Goal: Find specific page/section: Find specific page/section

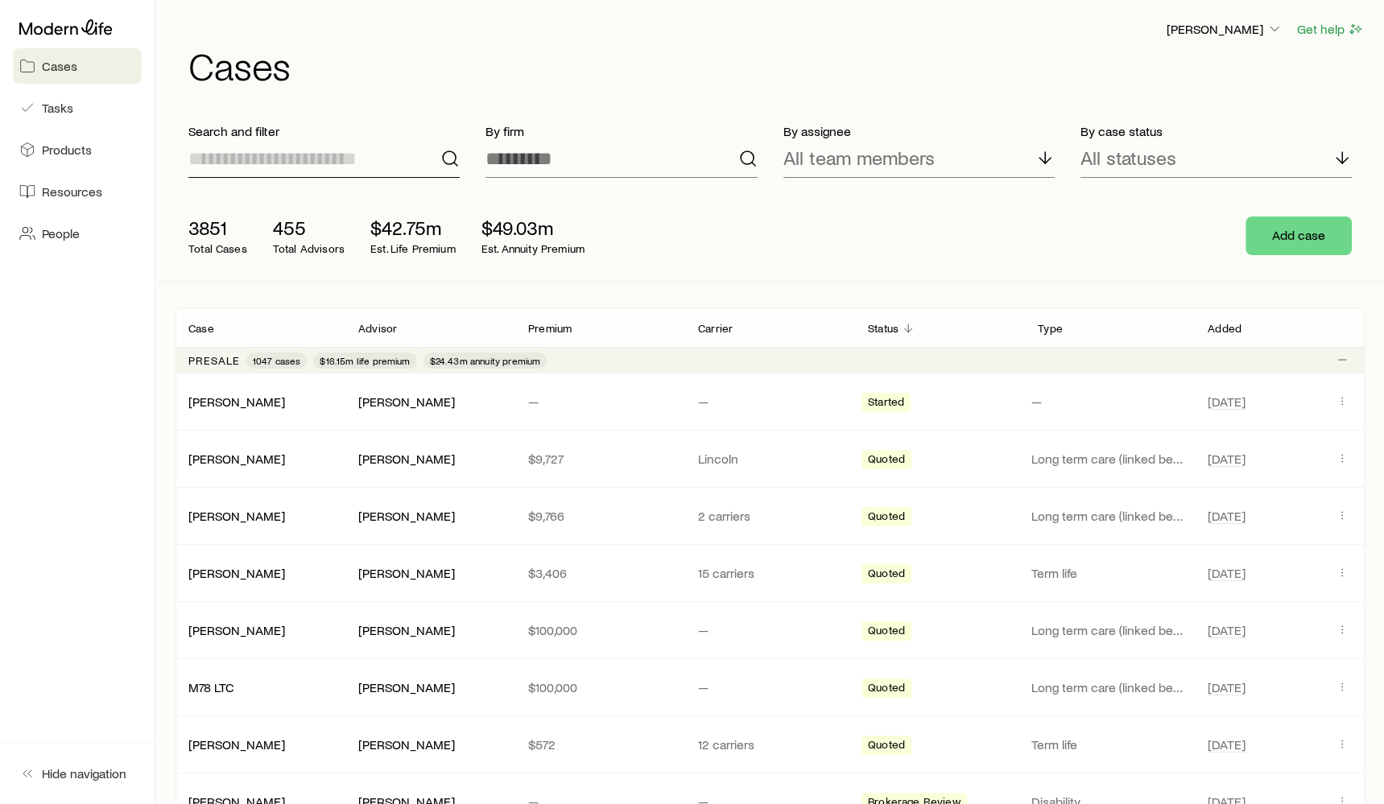
click at [352, 154] on input at bounding box center [323, 158] width 271 height 39
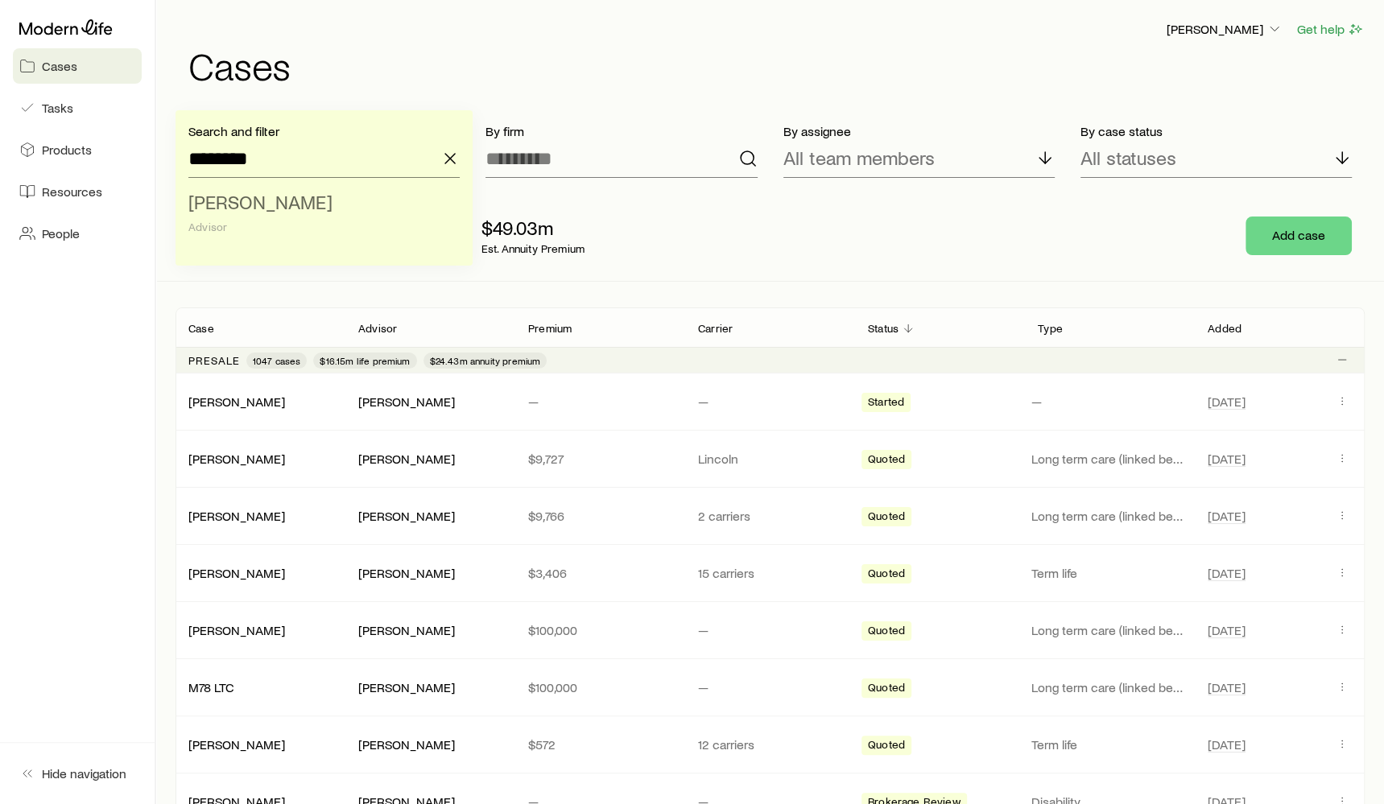
click at [267, 222] on div "Advisor" at bounding box center [319, 227] width 262 height 13
type input "**********"
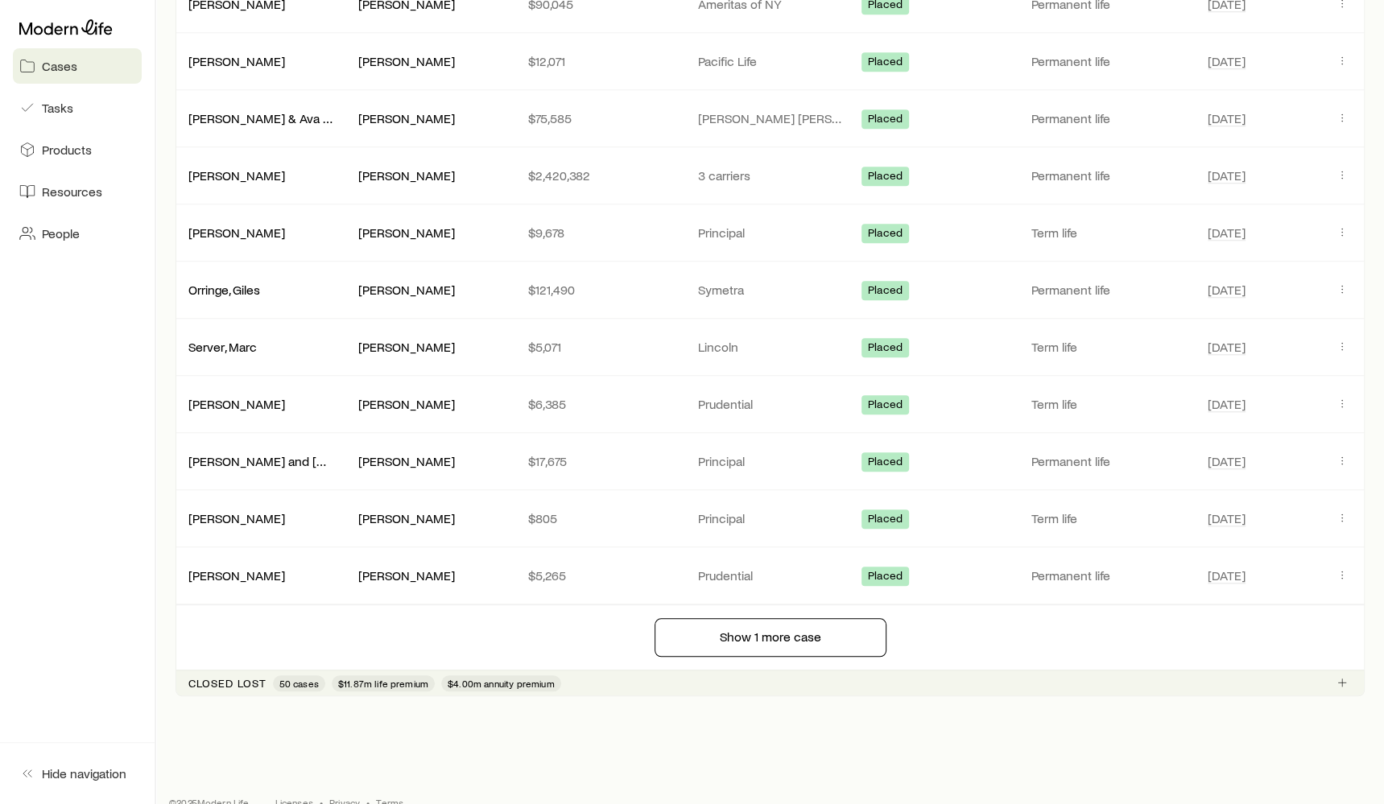
scroll to position [1321, 0]
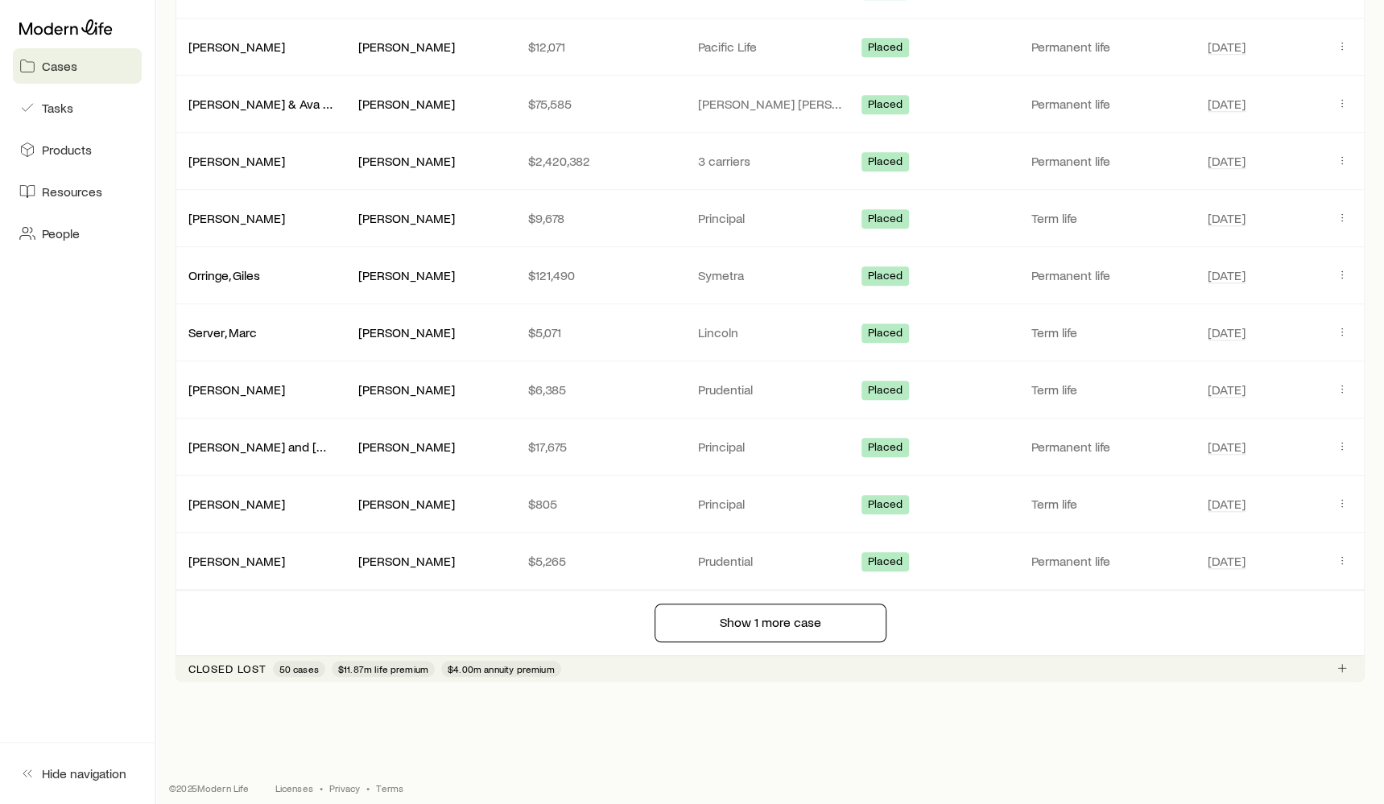
click at [577, 655] on div "Closed lost 50 cases $11.87m life premium $4.00m annuity premium" at bounding box center [770, 668] width 1189 height 26
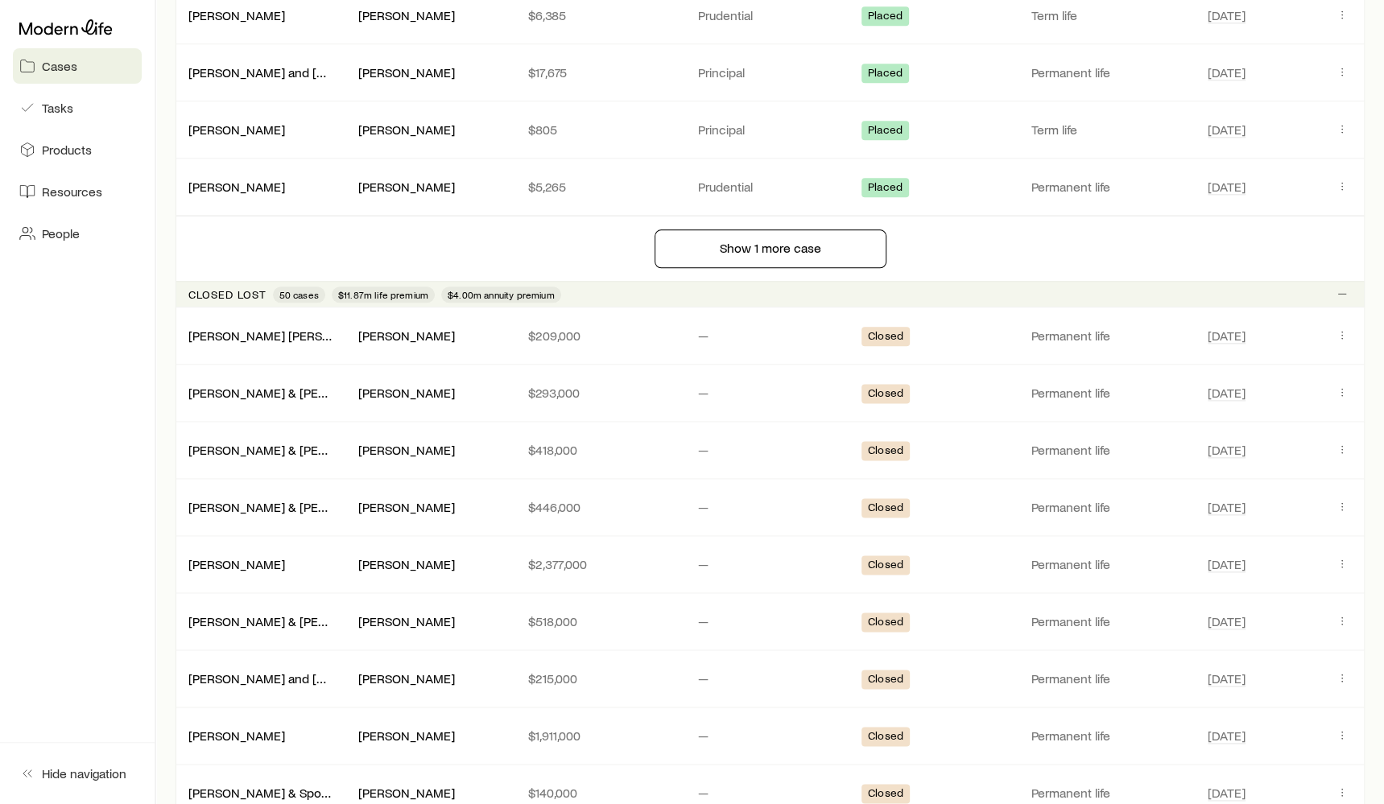
scroll to position [1617, 0]
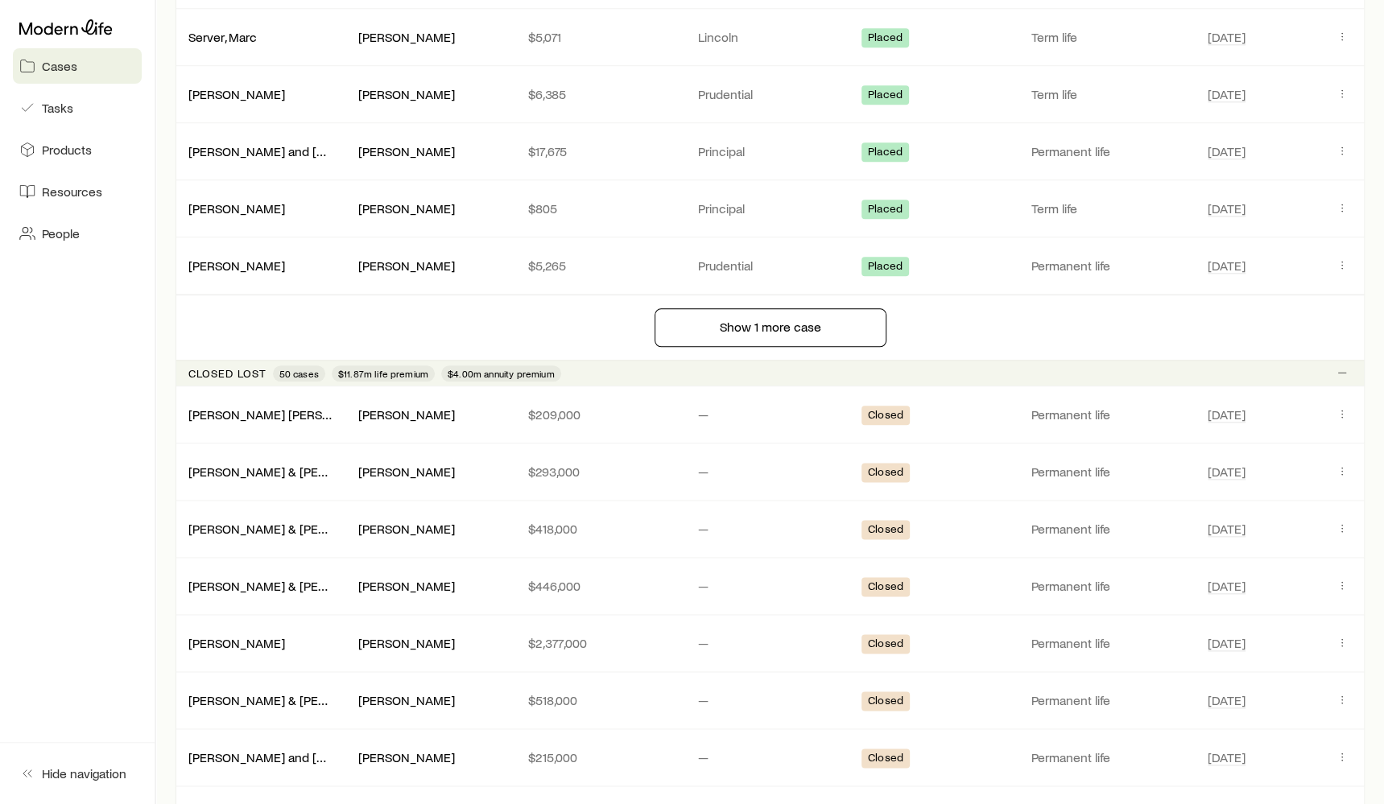
click at [603, 360] on div "Closed lost 50 cases $11.87m life premium $4.00m annuity premium" at bounding box center [770, 373] width 1189 height 26
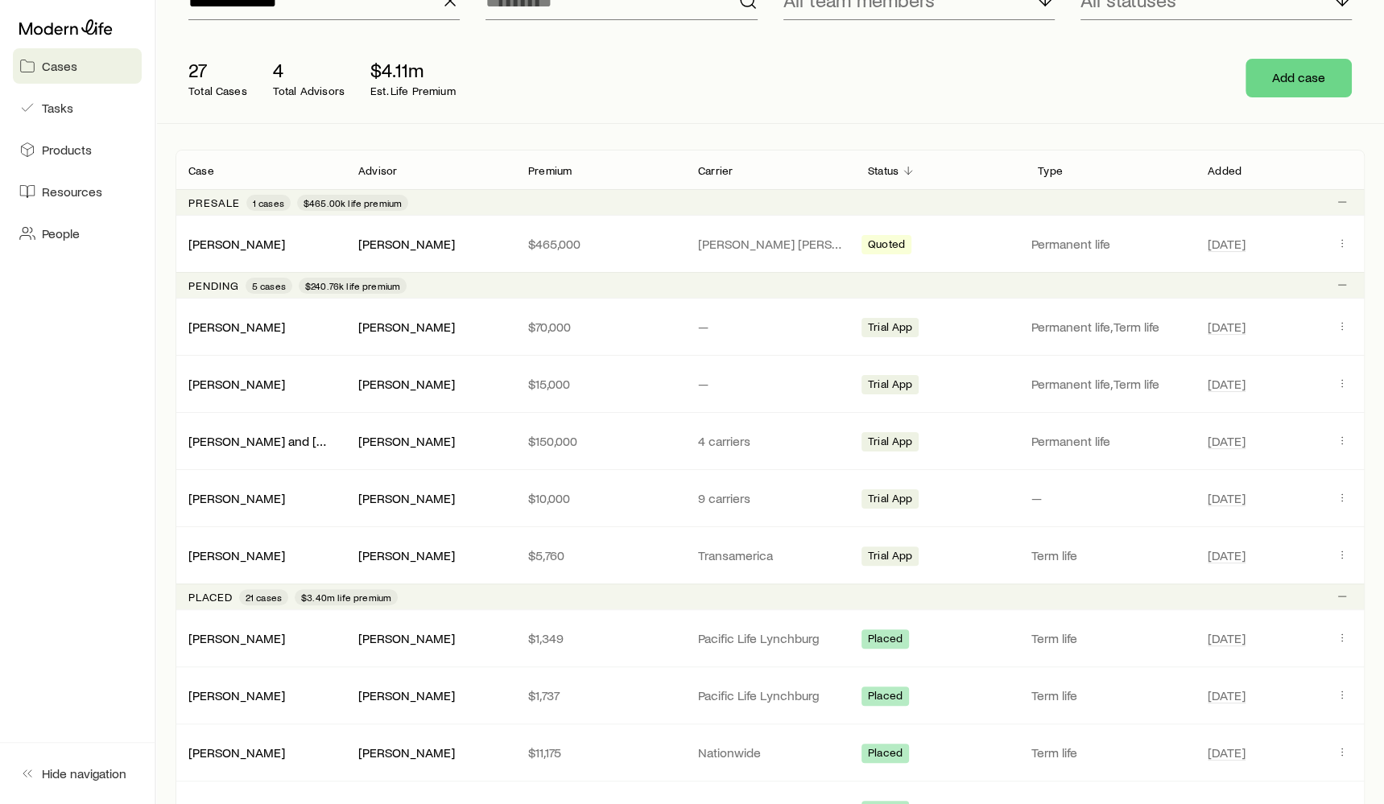
scroll to position [36, 0]
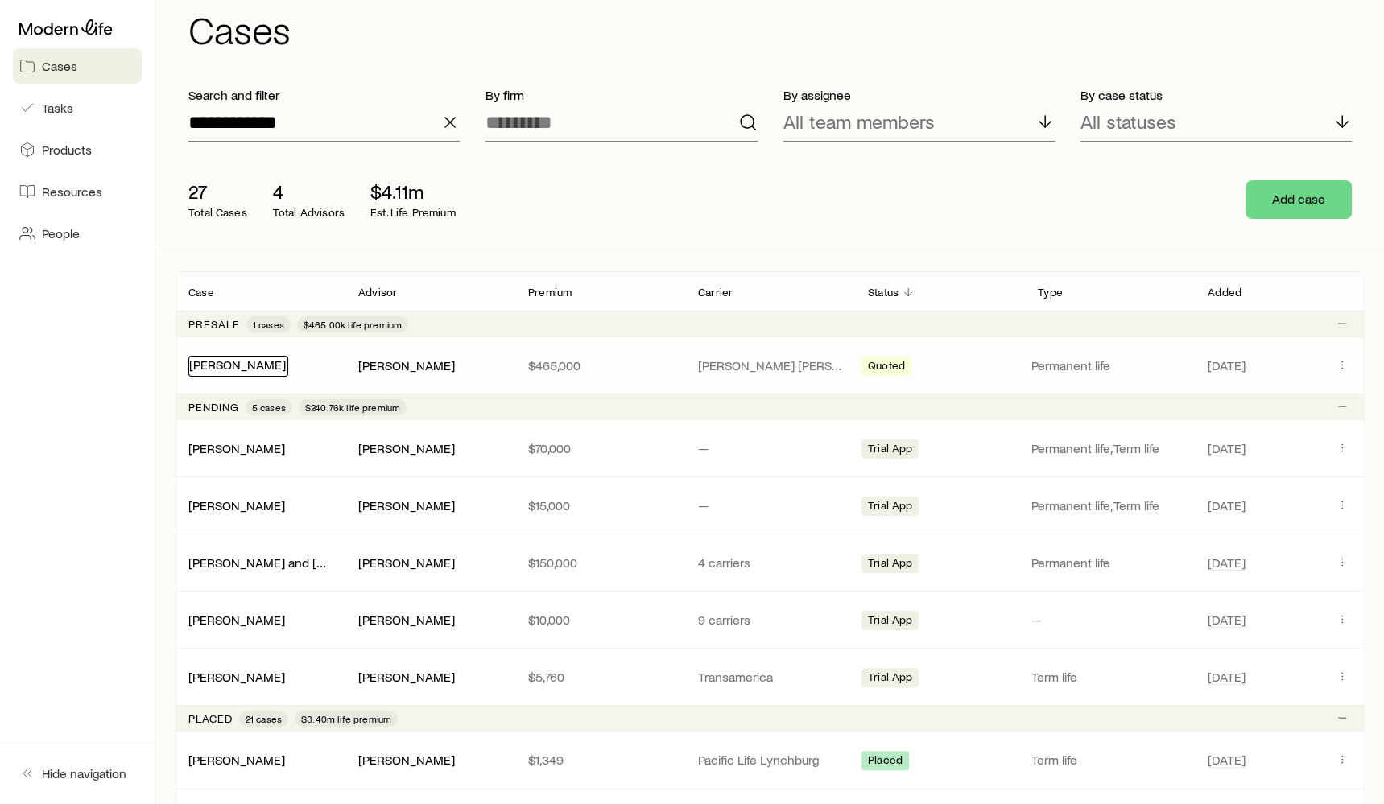
click at [220, 369] on link "[PERSON_NAME]" at bounding box center [237, 364] width 97 height 15
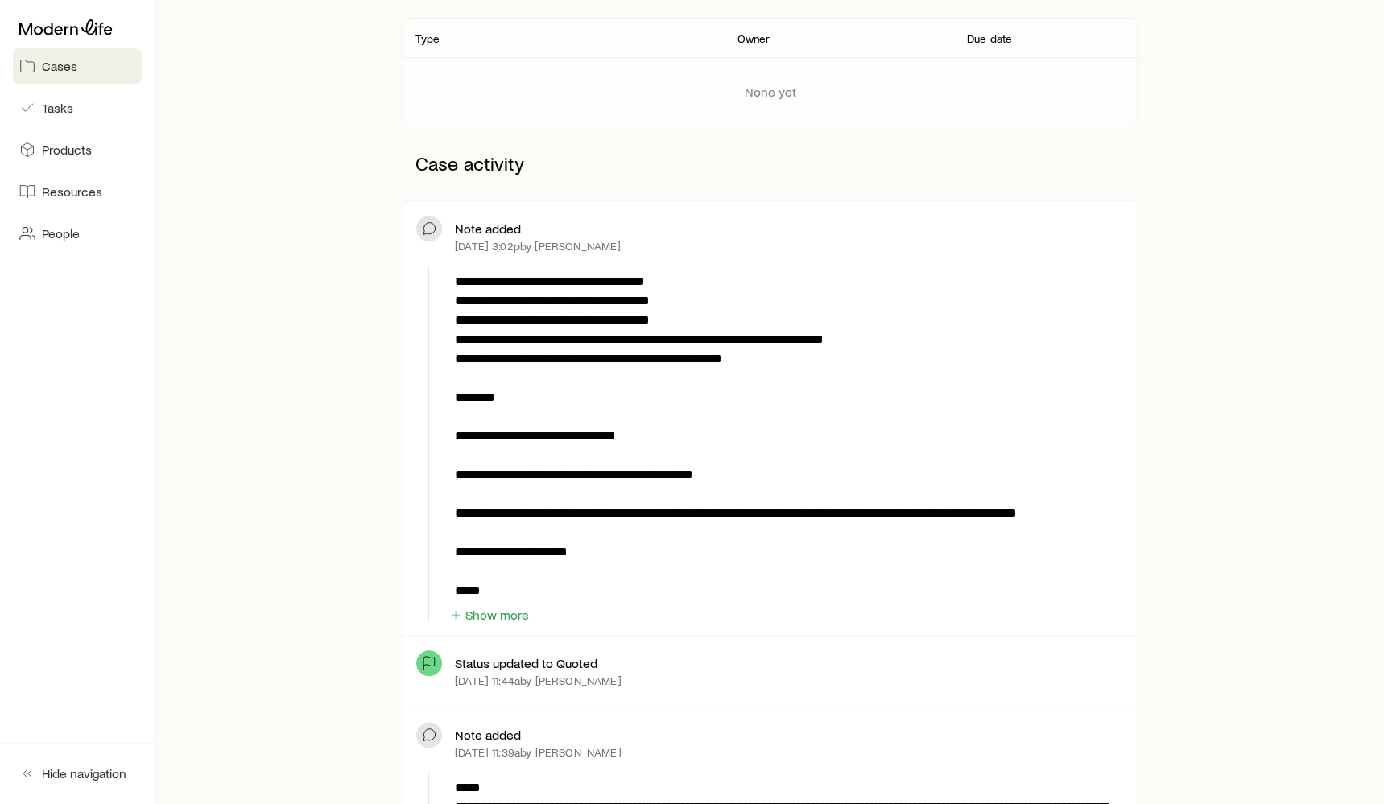
scroll to position [515, 0]
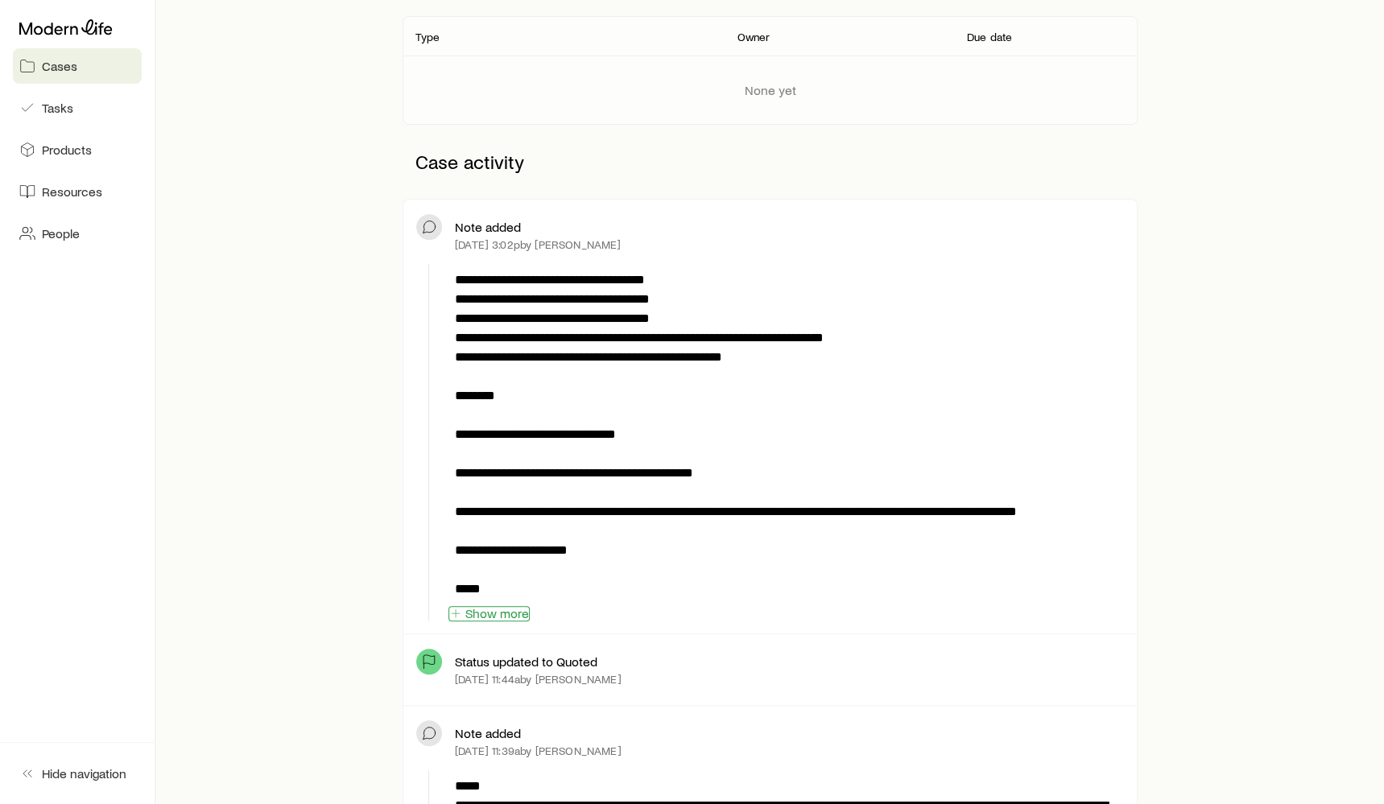
click at [491, 610] on button "Show more" at bounding box center [489, 613] width 81 height 15
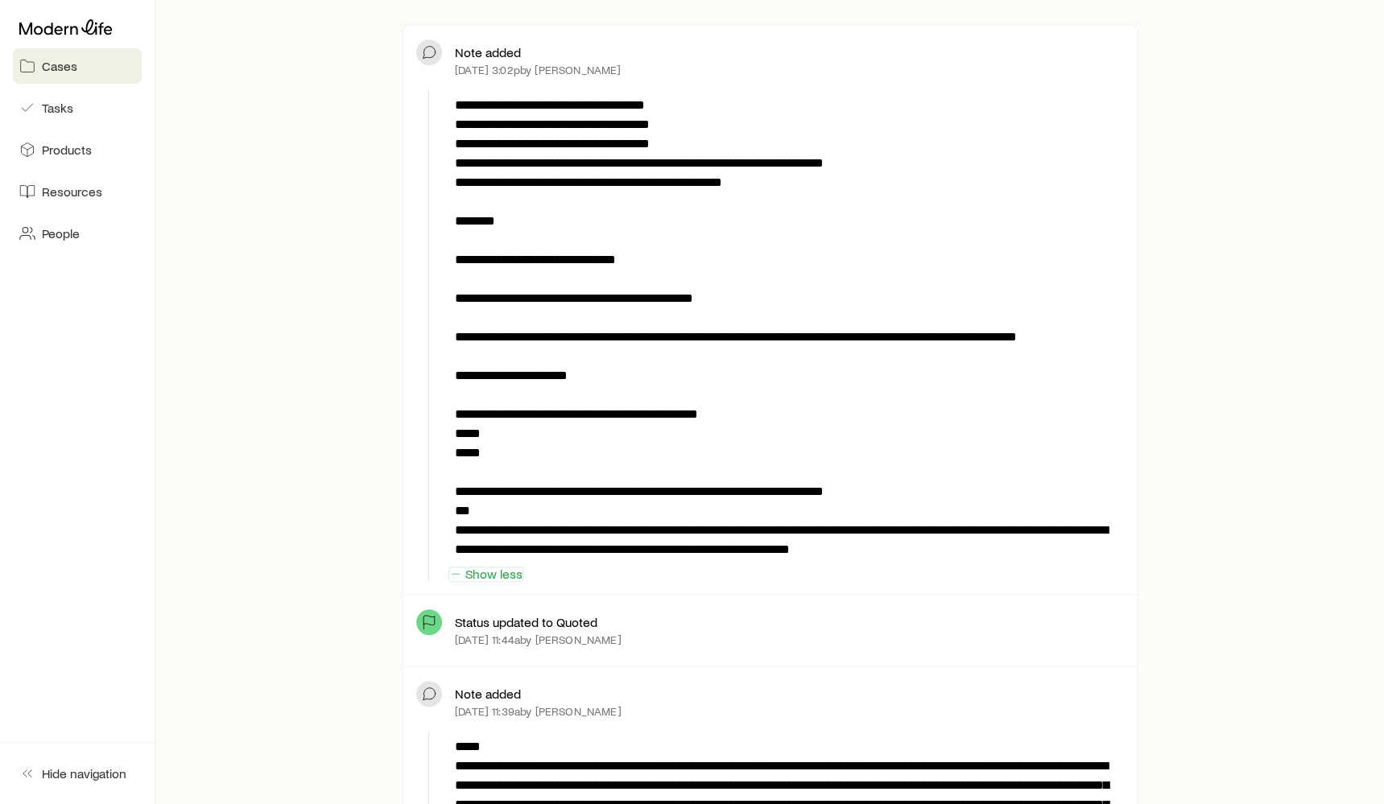
scroll to position [957, 0]
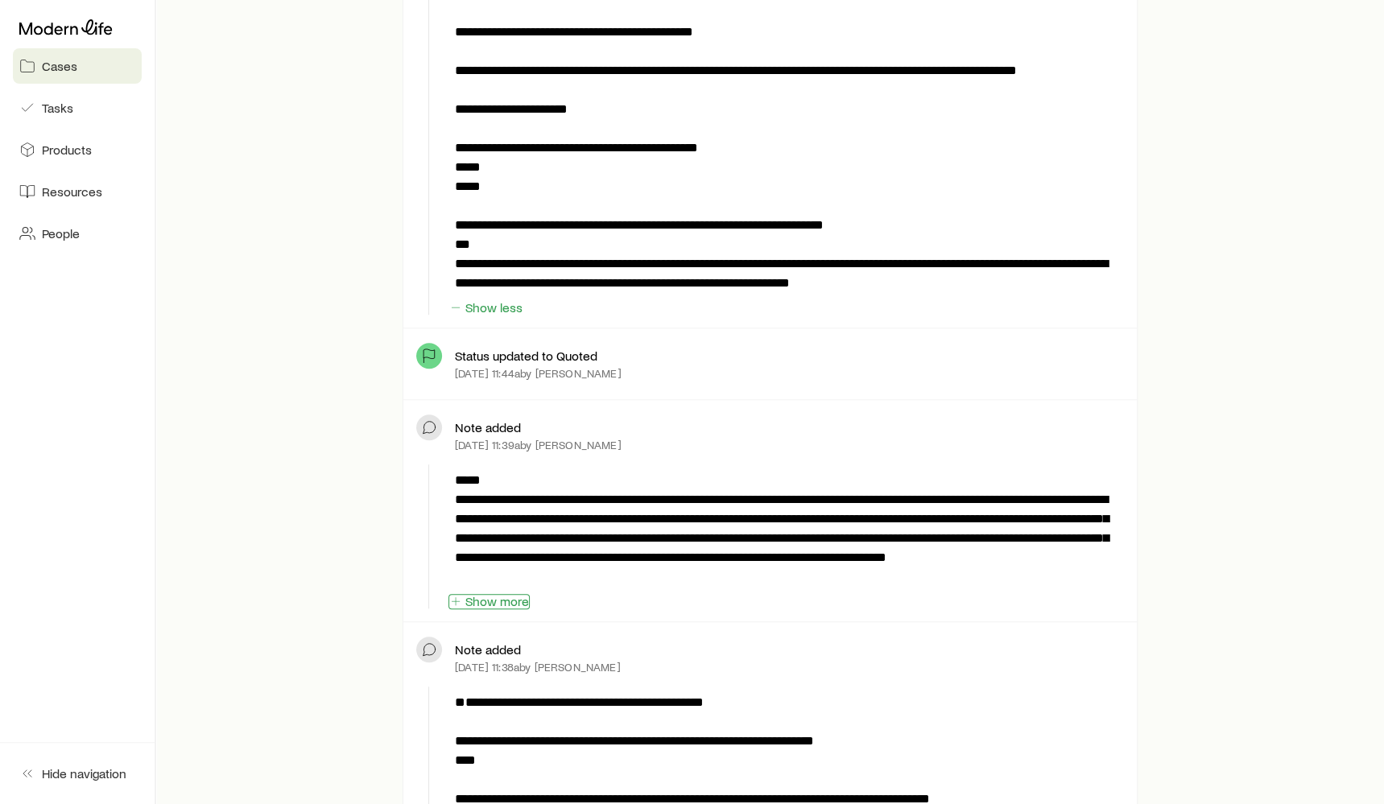
click at [497, 600] on button "Show more" at bounding box center [489, 601] width 81 height 15
